Goal: Task Accomplishment & Management: Manage account settings

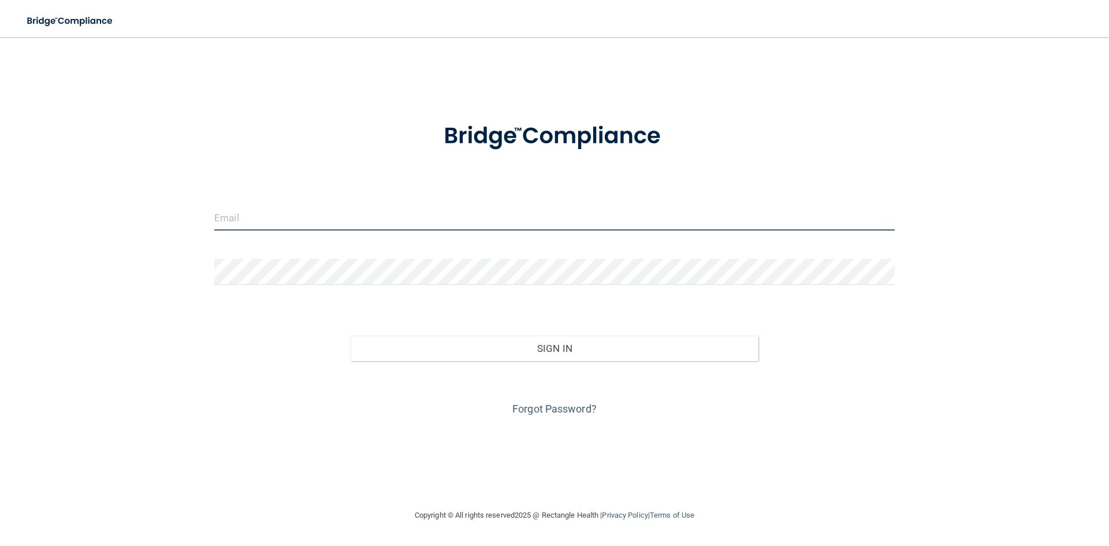
type input "[PERSON_NAME][EMAIL_ADDRESS][DOMAIN_NAME]"
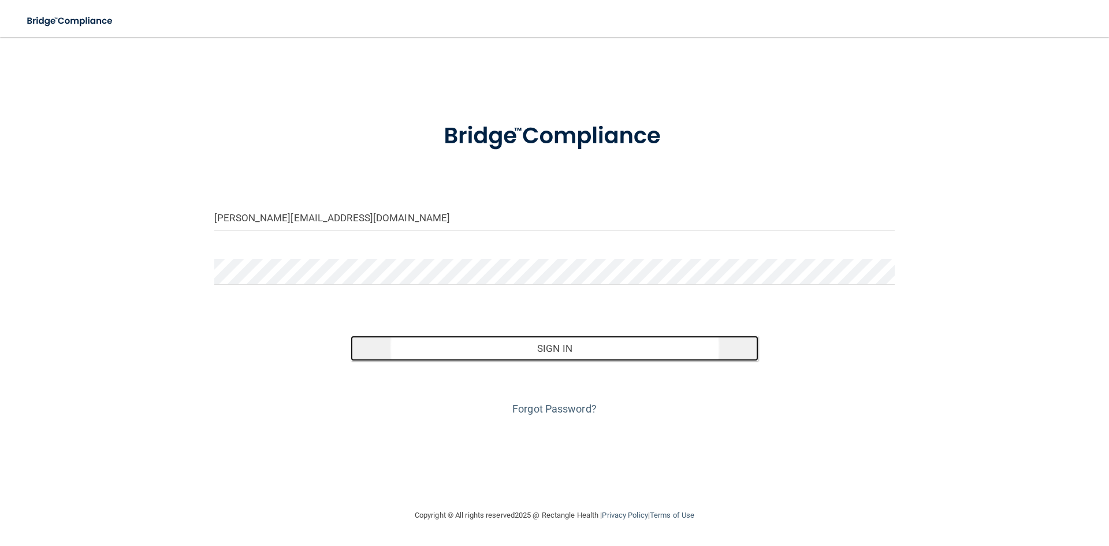
click at [504, 343] on button "Sign In" at bounding box center [554, 347] width 408 height 25
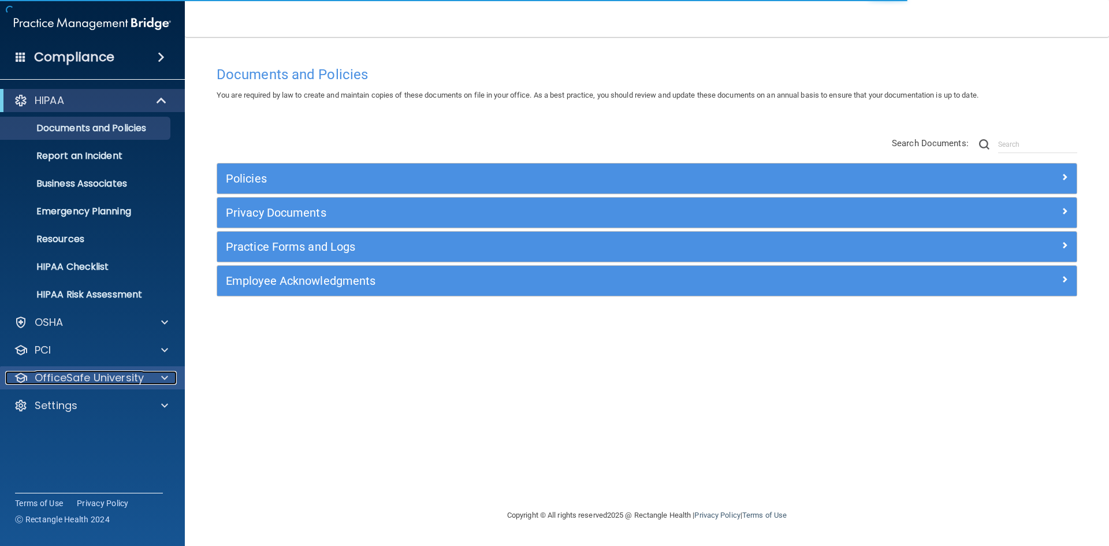
click at [81, 376] on p "OfficeSafe University" at bounding box center [89, 378] width 109 height 14
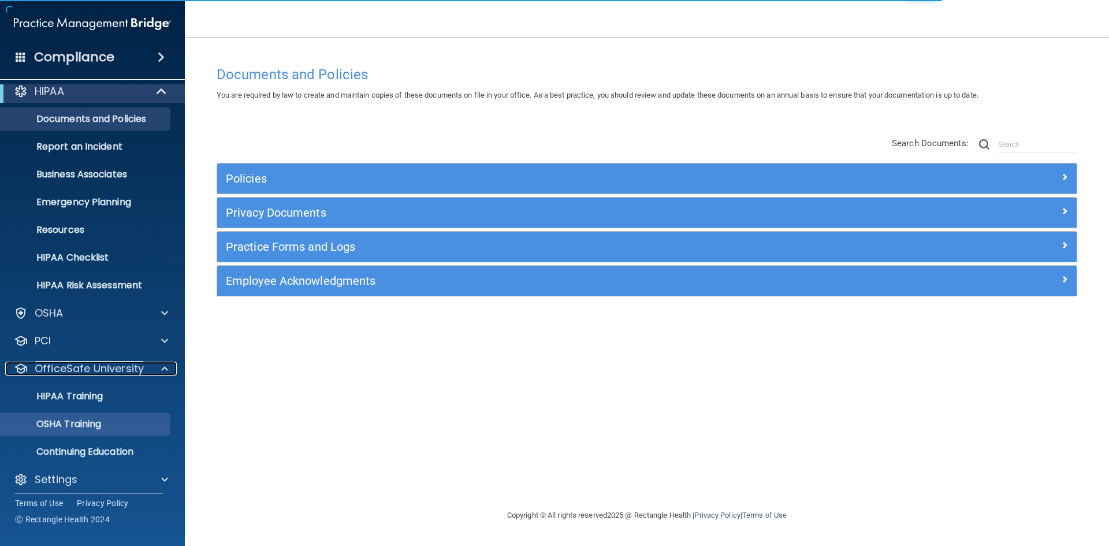
scroll to position [17, 0]
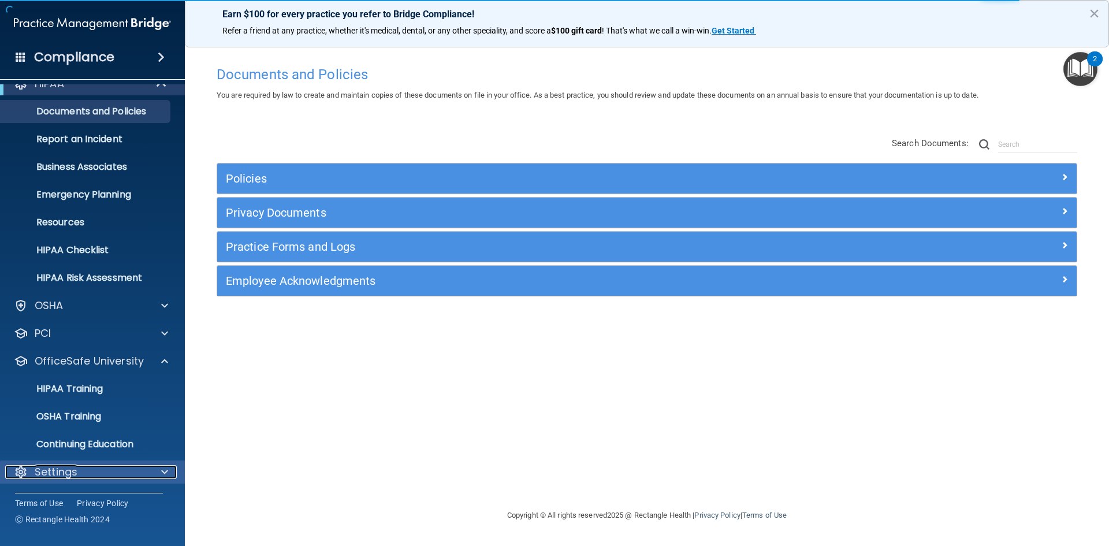
click at [97, 465] on div "Settings" at bounding box center [76, 472] width 143 height 14
click at [104, 478] on div "Settings" at bounding box center [76, 472] width 143 height 14
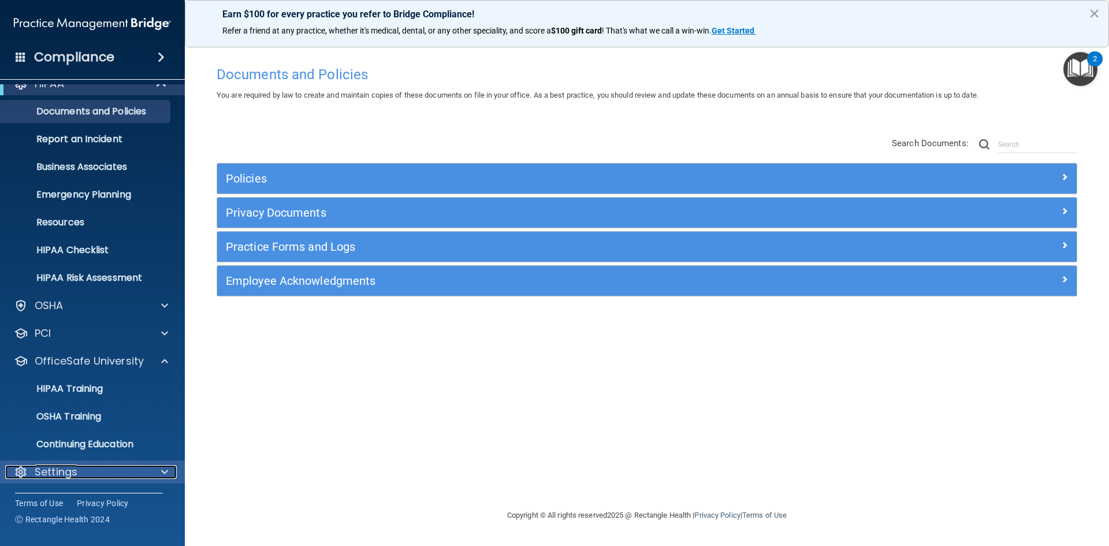
click at [139, 475] on div "Settings" at bounding box center [76, 472] width 143 height 14
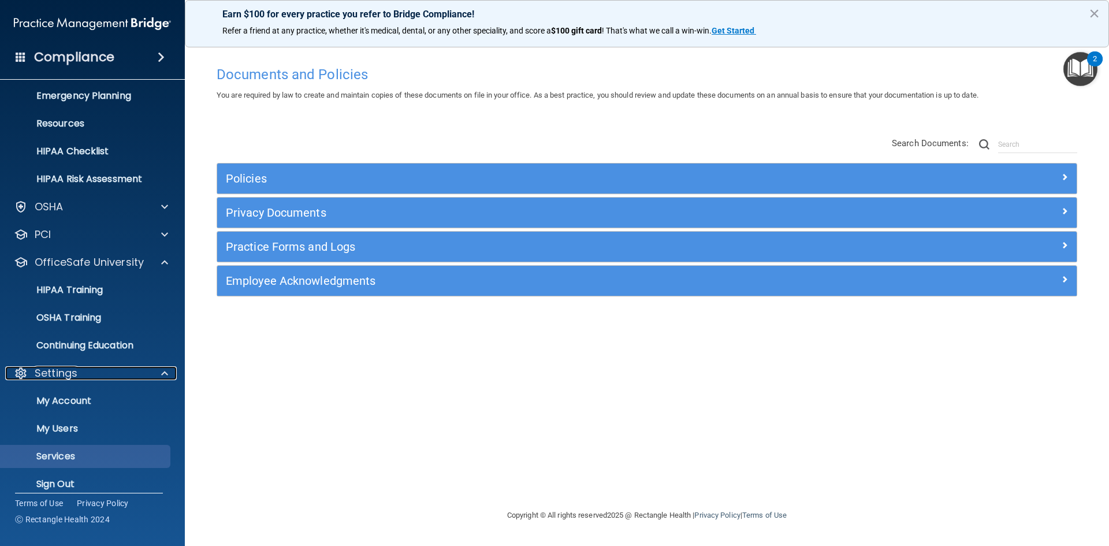
scroll to position [128, 0]
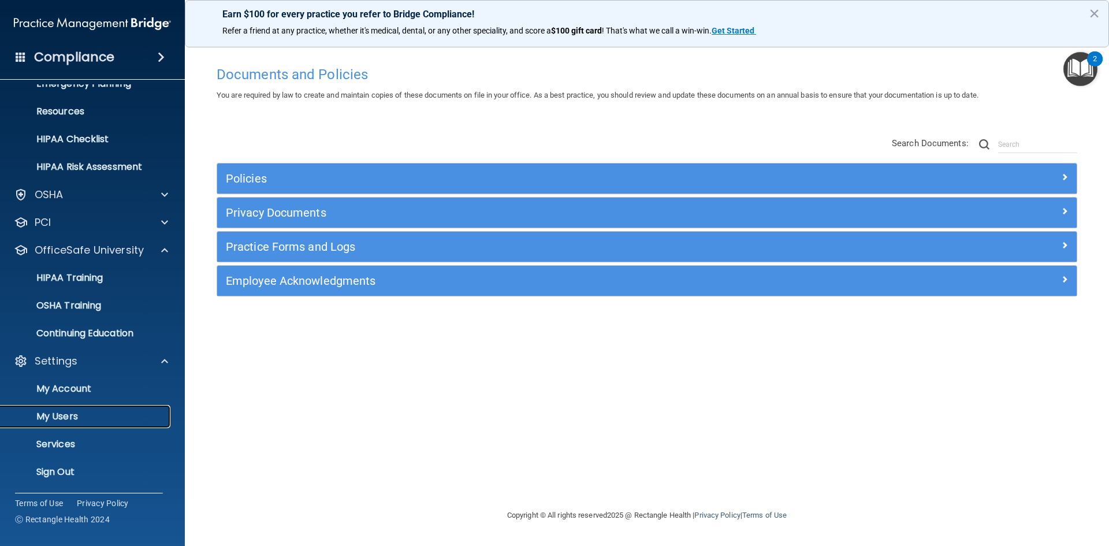
click at [107, 414] on p "My Users" at bounding box center [87, 417] width 158 height 12
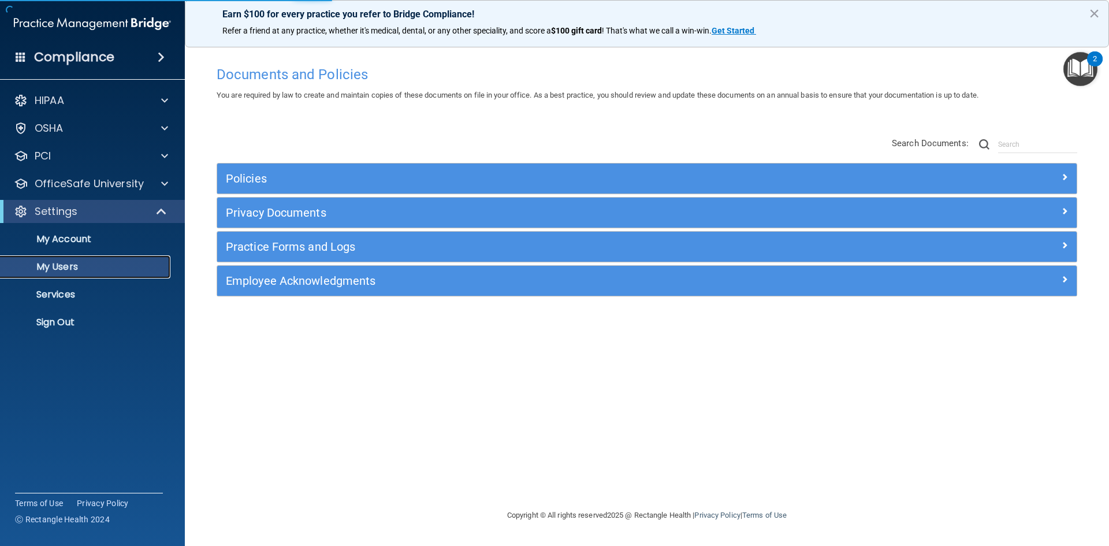
select select "20"
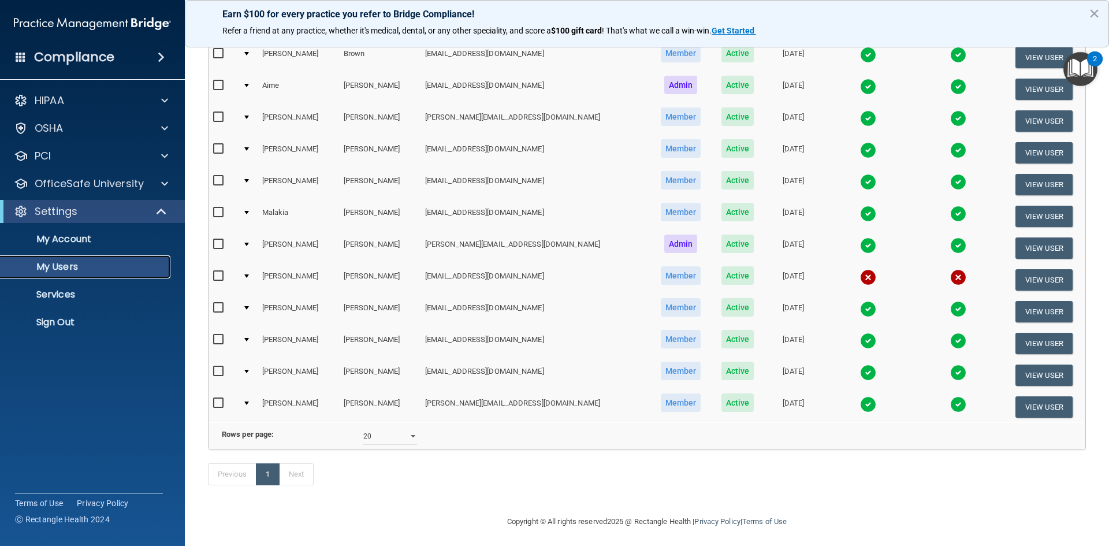
scroll to position [231, 0]
click at [218, 275] on input "checkbox" at bounding box center [219, 275] width 13 height 9
checkbox input "true"
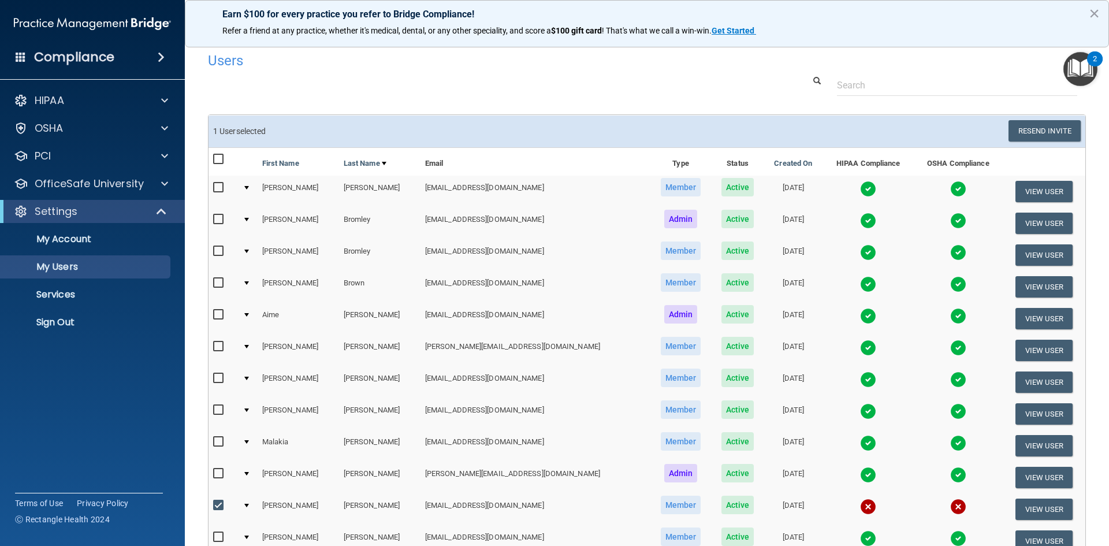
scroll to position [0, 0]
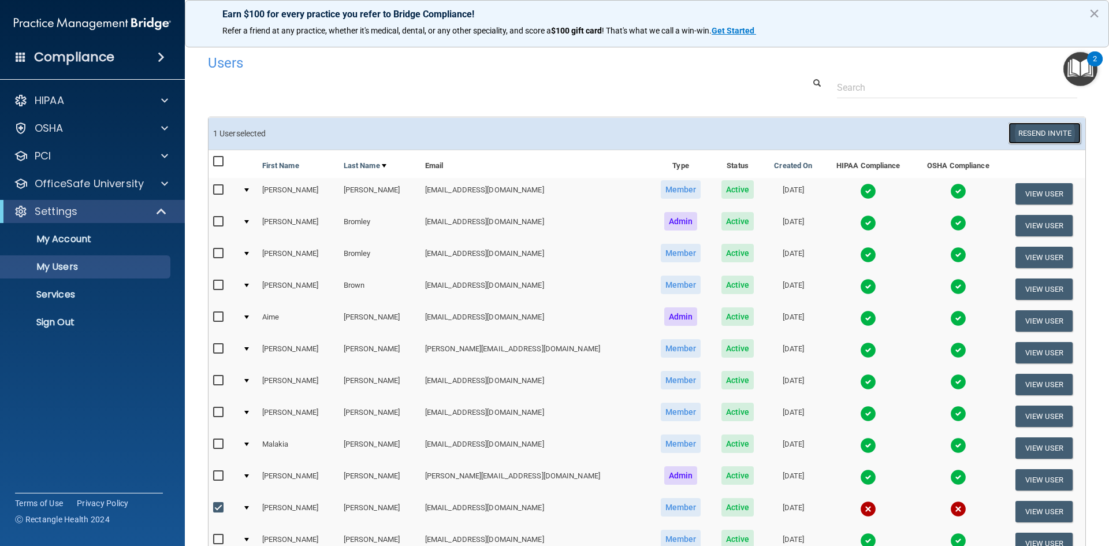
click at [1031, 133] on button "Resend Invite" at bounding box center [1044, 132] width 72 height 21
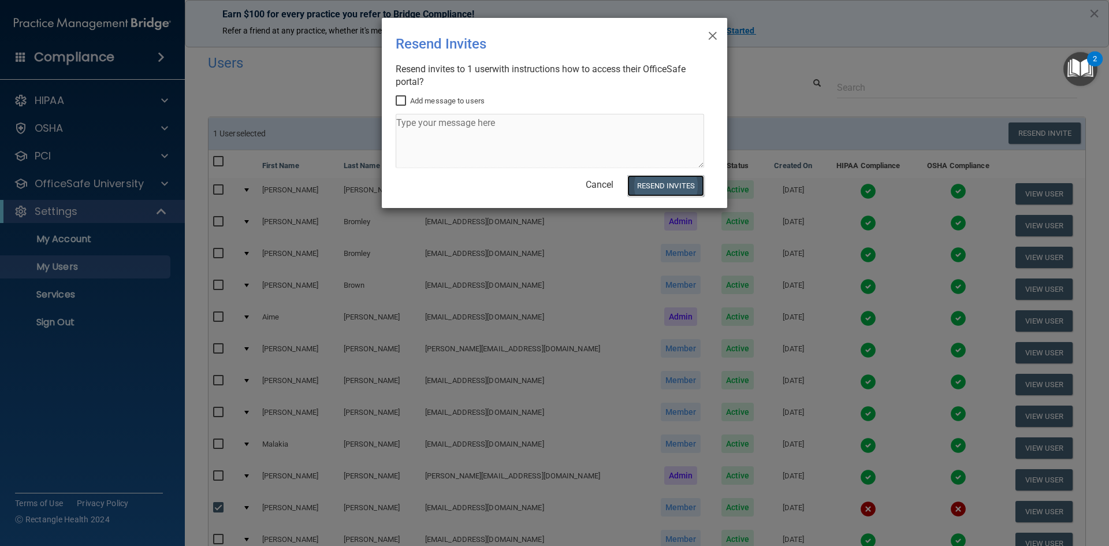
click at [672, 182] on button "Resend Invites" at bounding box center [665, 185] width 77 height 21
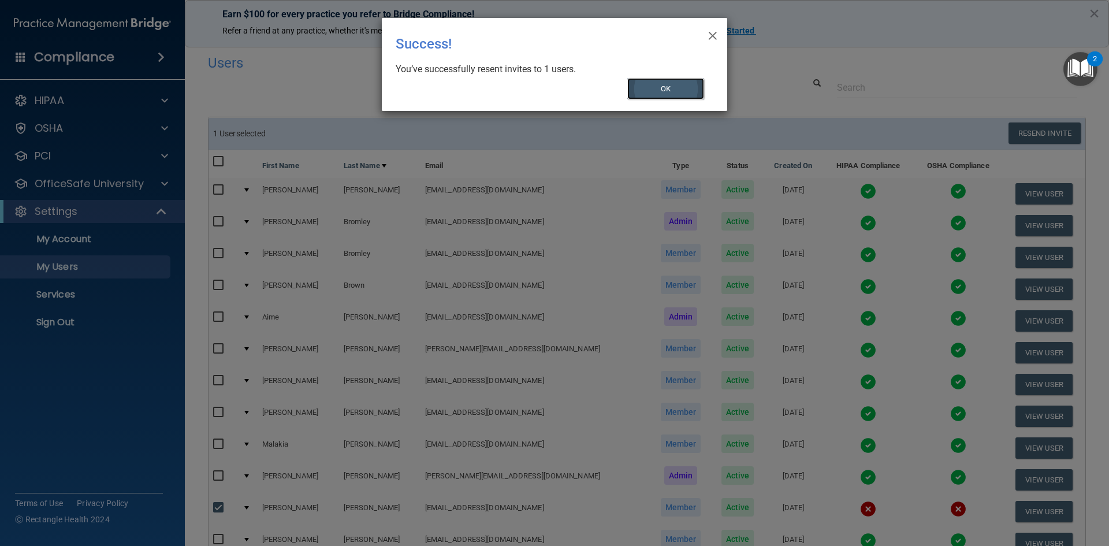
click at [669, 90] on button "OK" at bounding box center [665, 88] width 77 height 21
